Goal: Navigation & Orientation: Find specific page/section

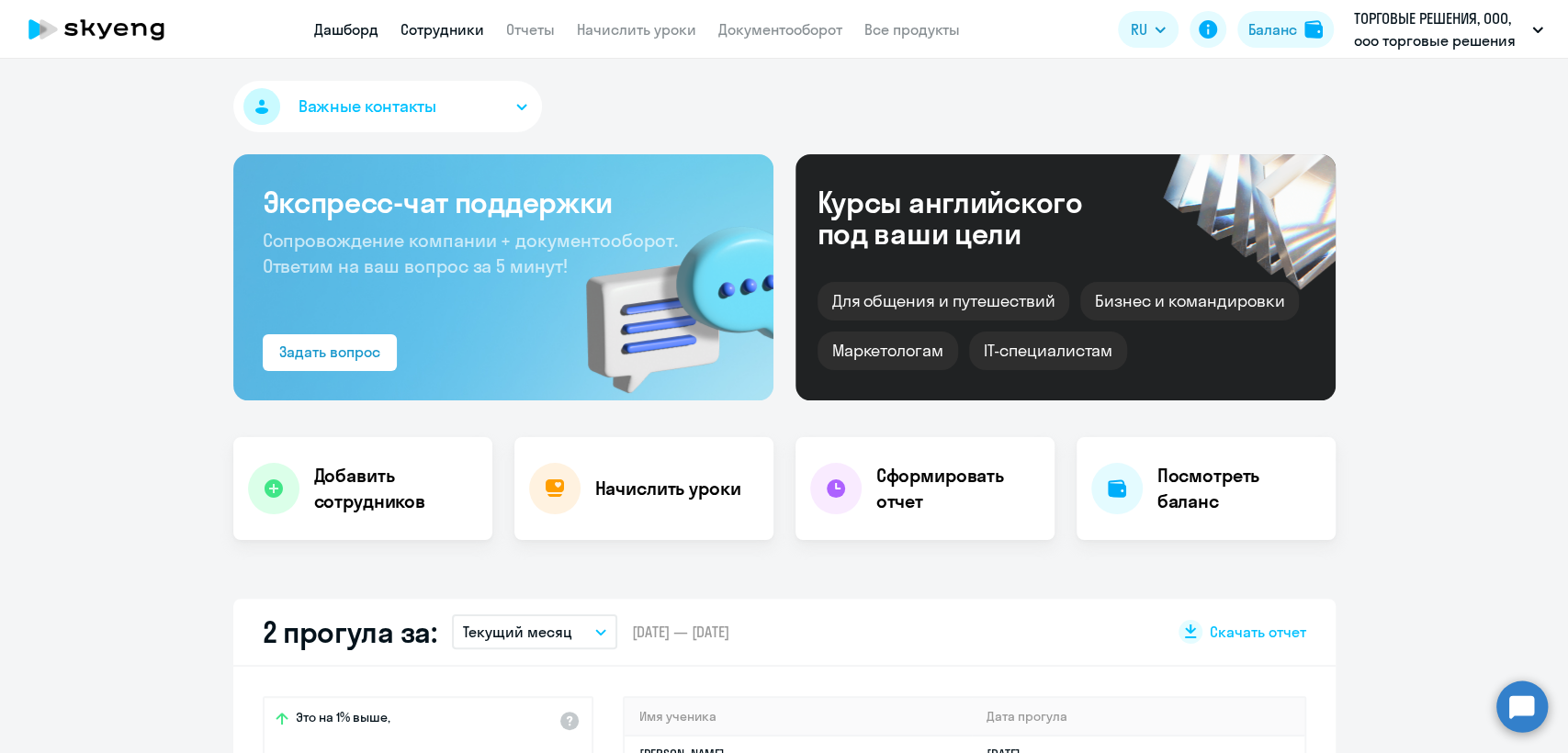
click at [444, 35] on link "Сотрудники" at bounding box center [442, 30] width 84 height 19
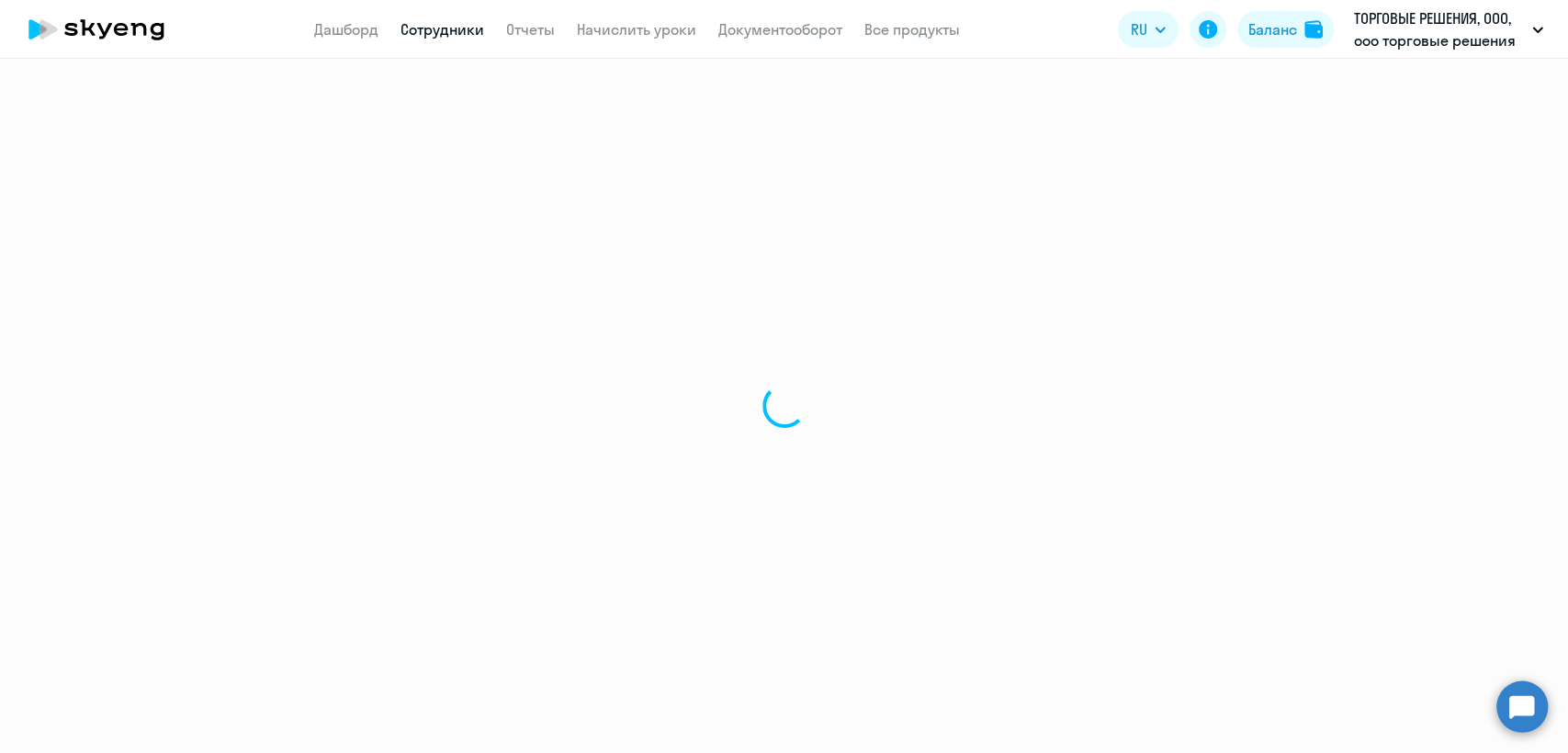
select select "30"
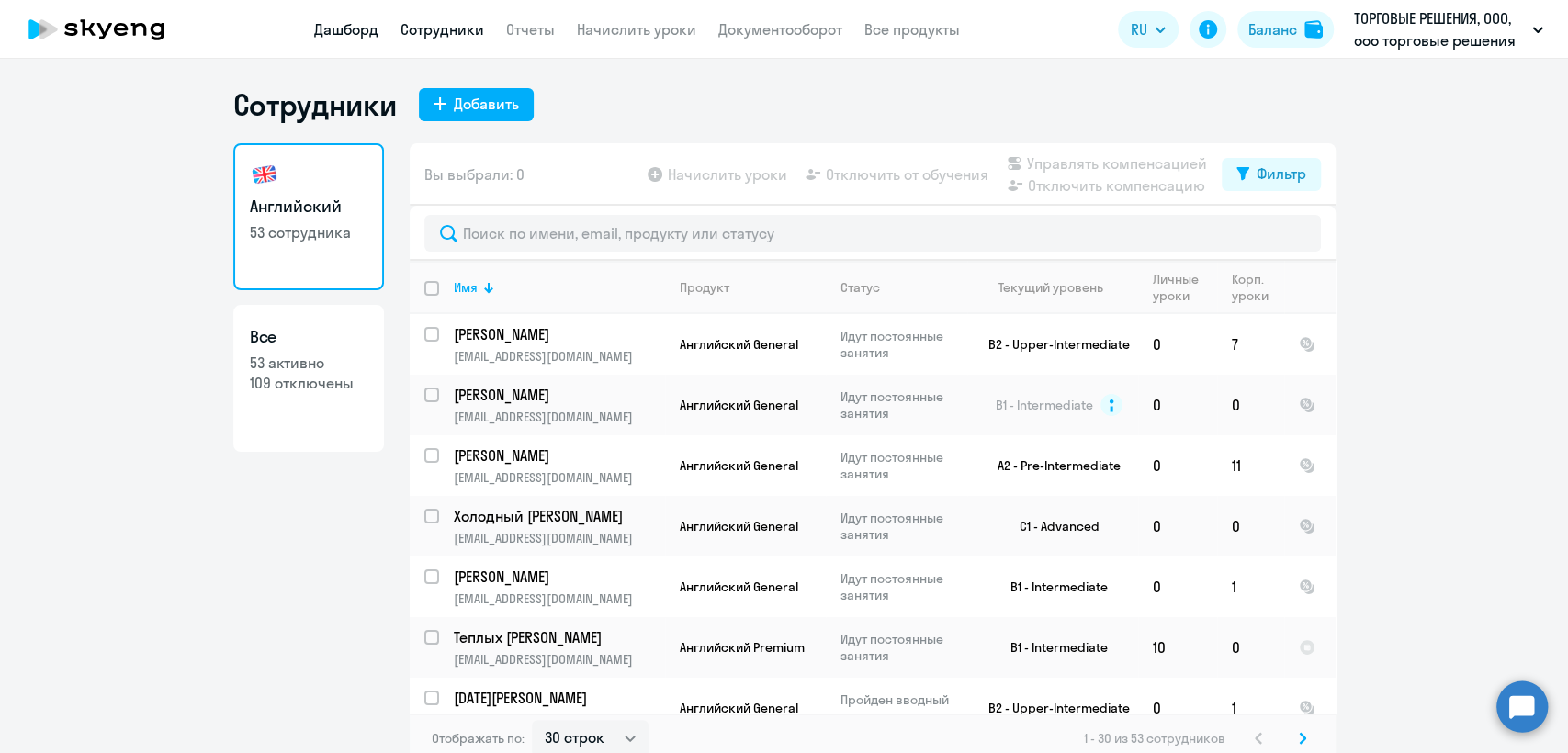
click at [357, 34] on link "Дашборд" at bounding box center [345, 30] width 64 height 19
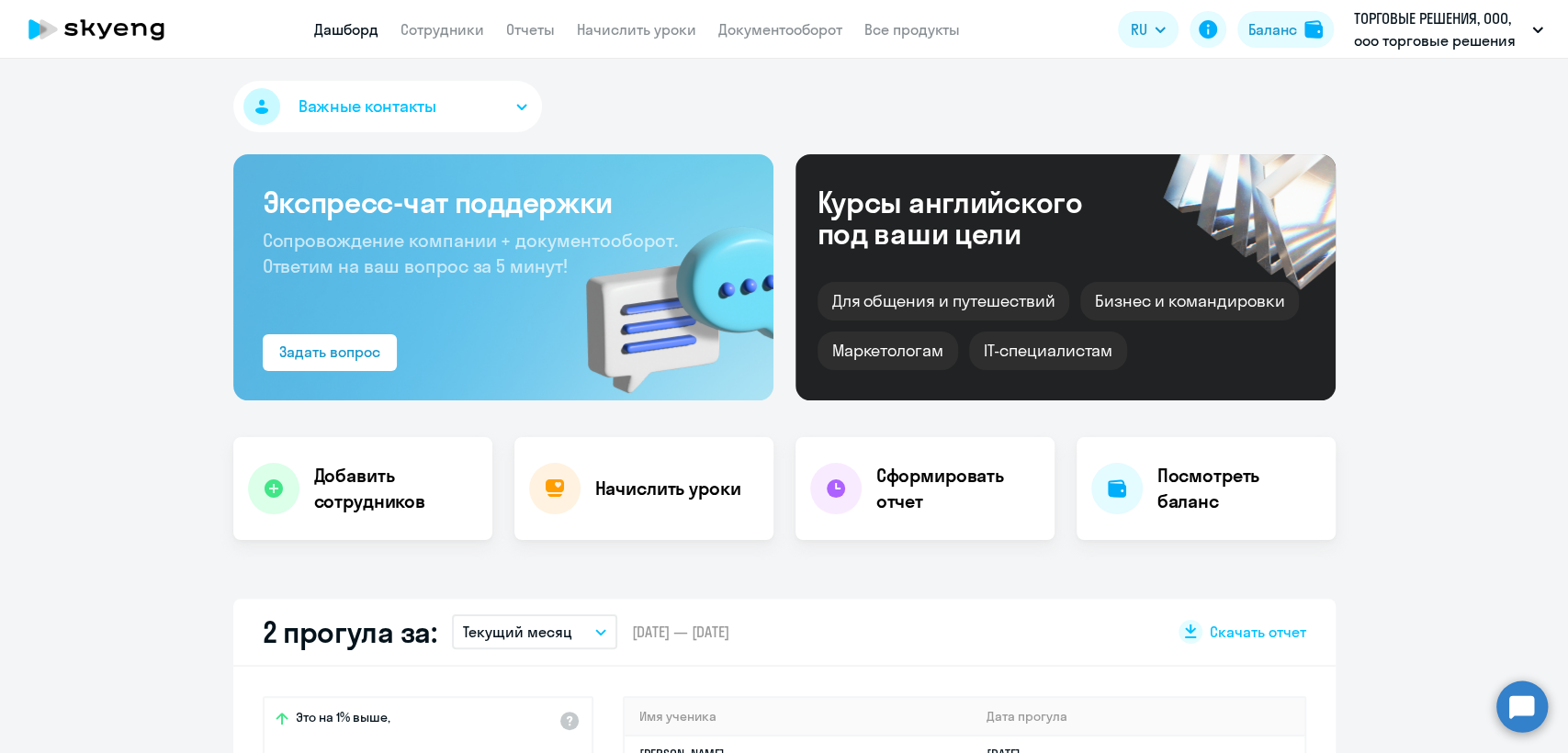
select select "30"
click at [1298, 34] on button "Баланс" at bounding box center [1286, 29] width 96 height 36
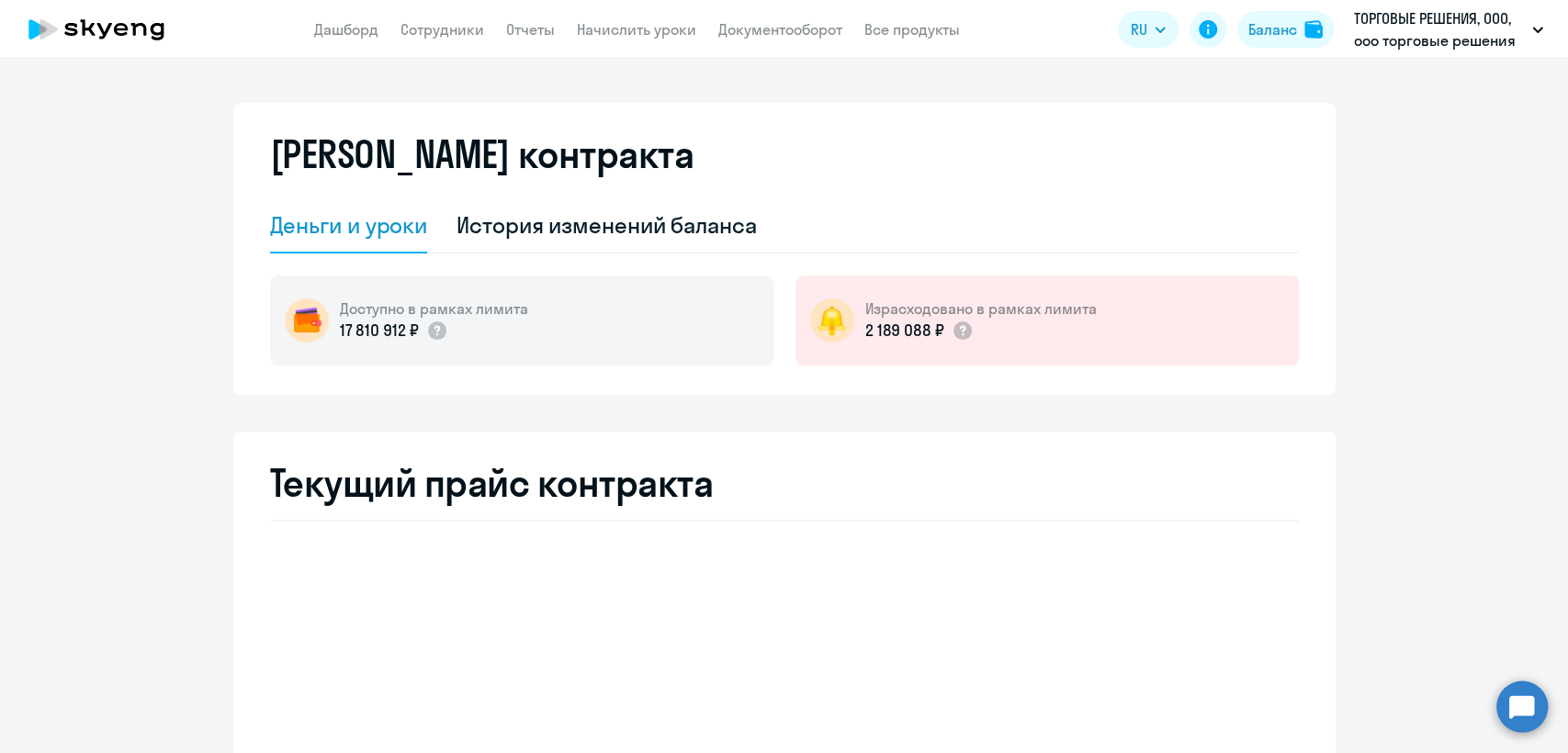
select select "english_adult_not_native_speaker"
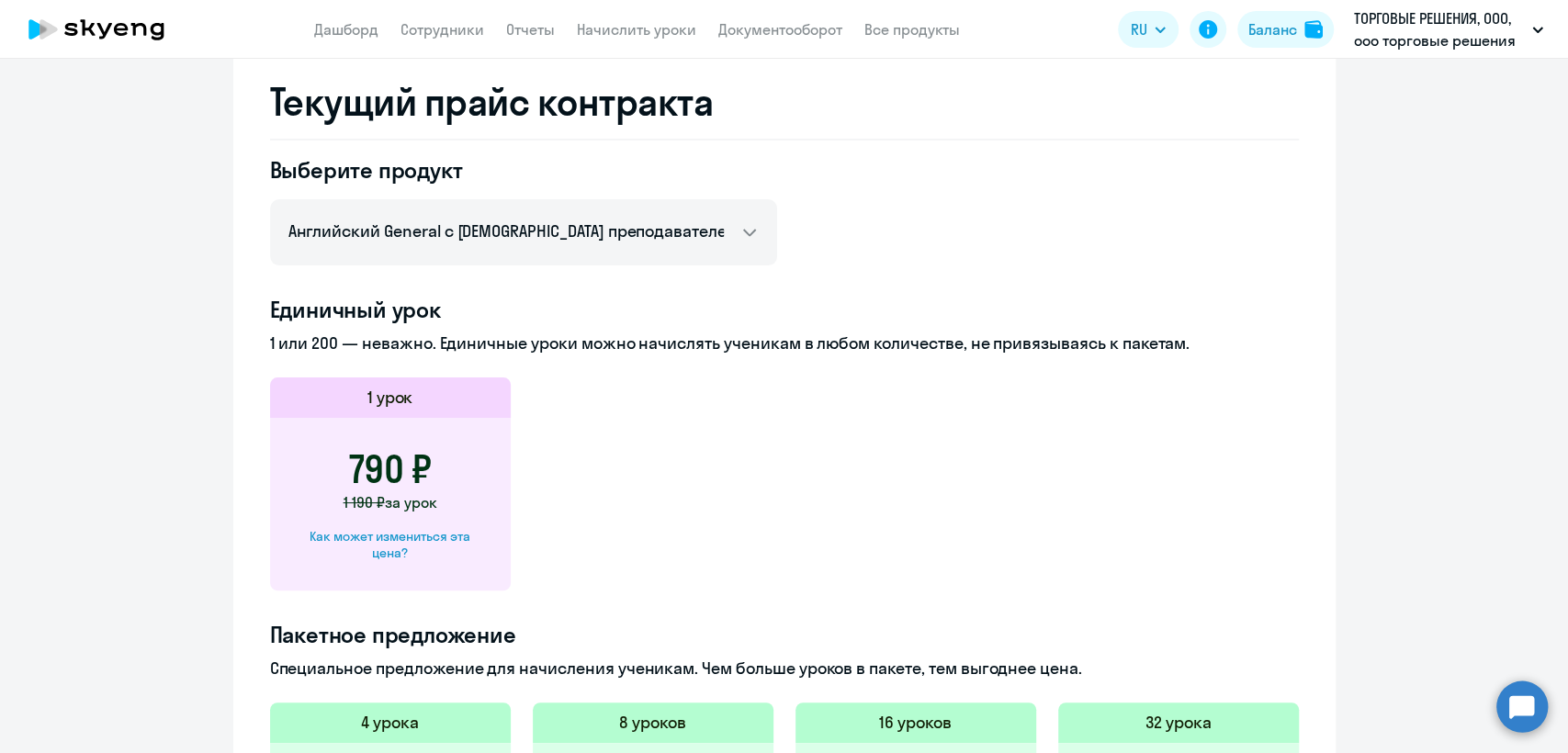
scroll to position [306, 0]
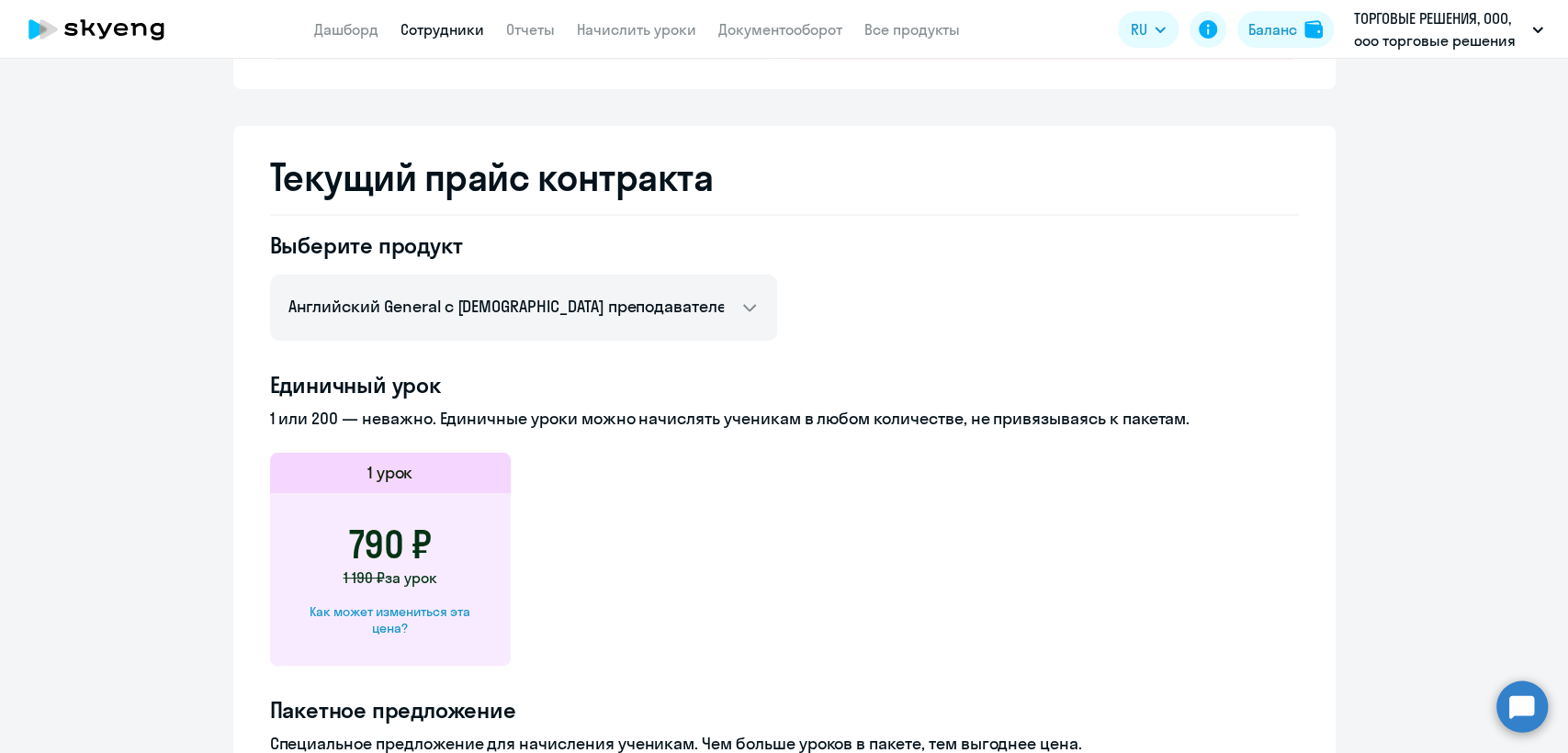
click at [423, 30] on link "Сотрудники" at bounding box center [442, 30] width 84 height 19
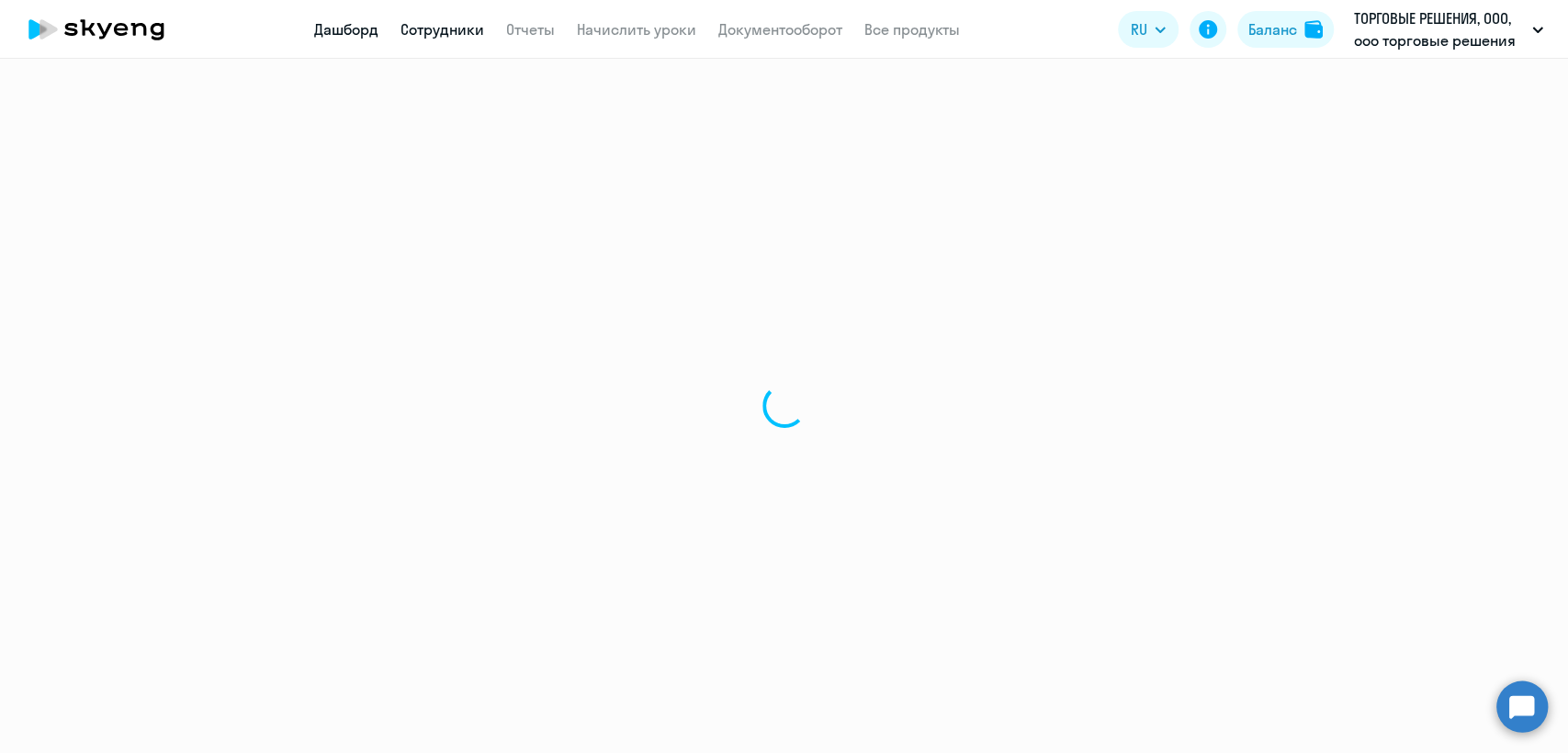
select select "30"
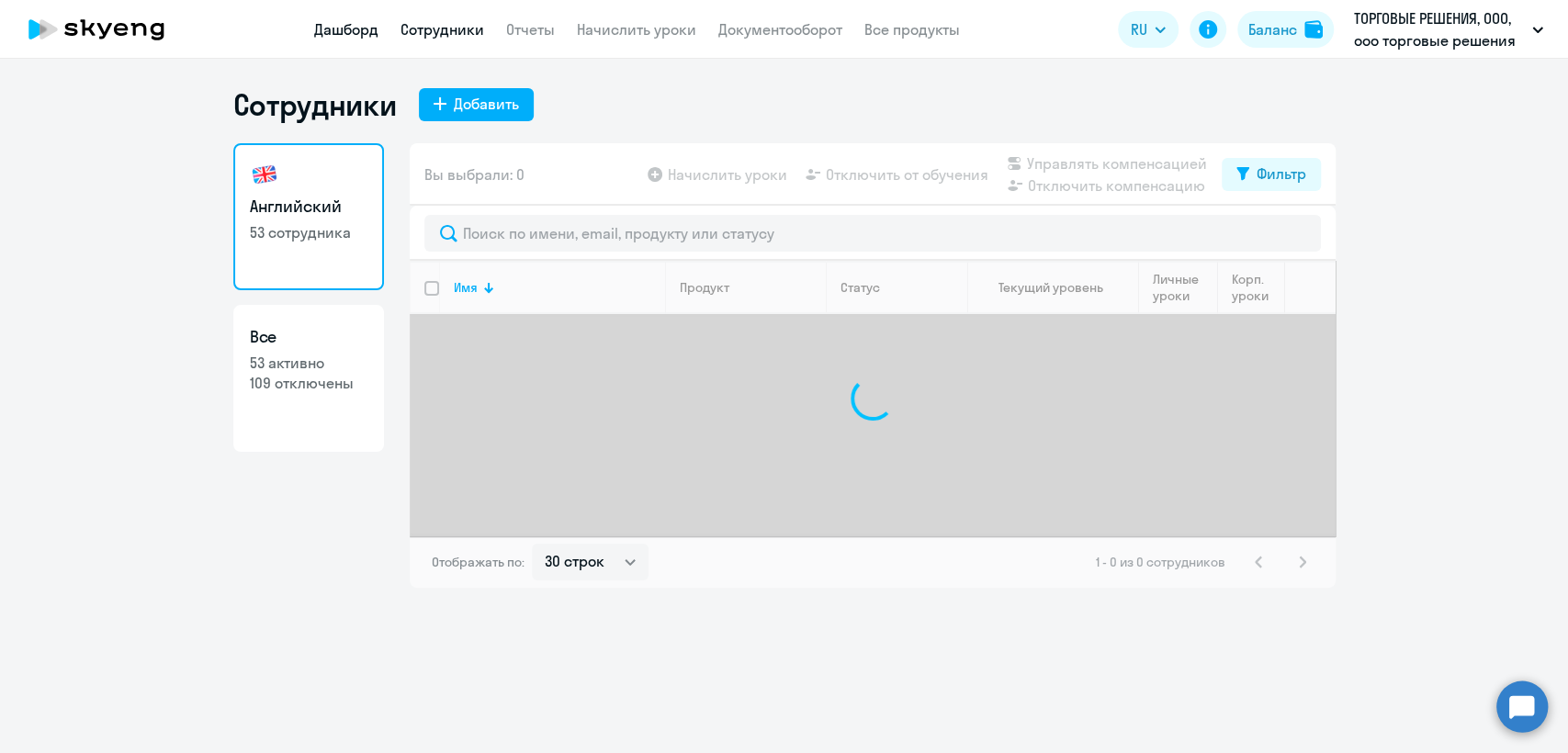
click at [348, 28] on link "Дашборд" at bounding box center [345, 30] width 64 height 19
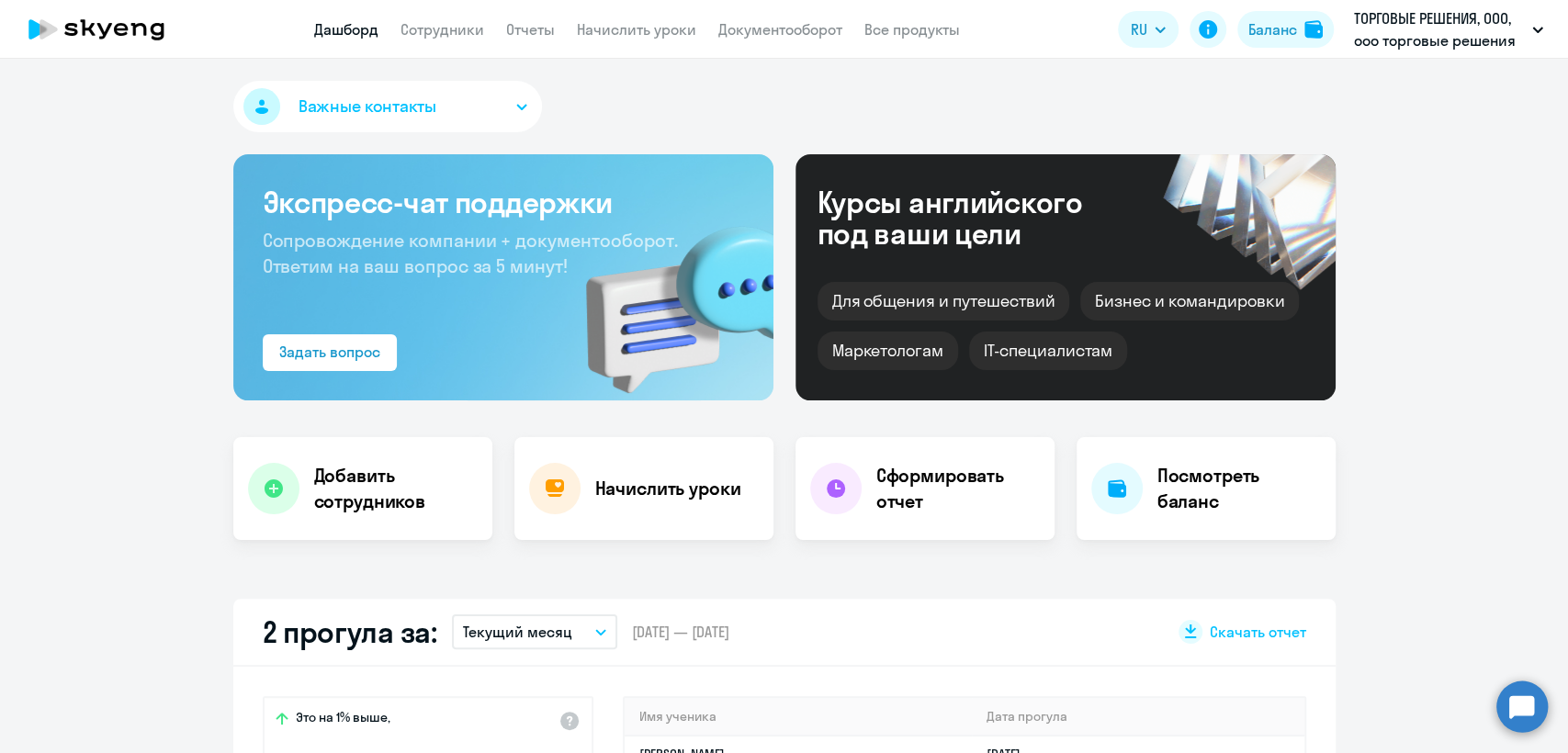
select select "30"
